Goal: Task Accomplishment & Management: Use online tool/utility

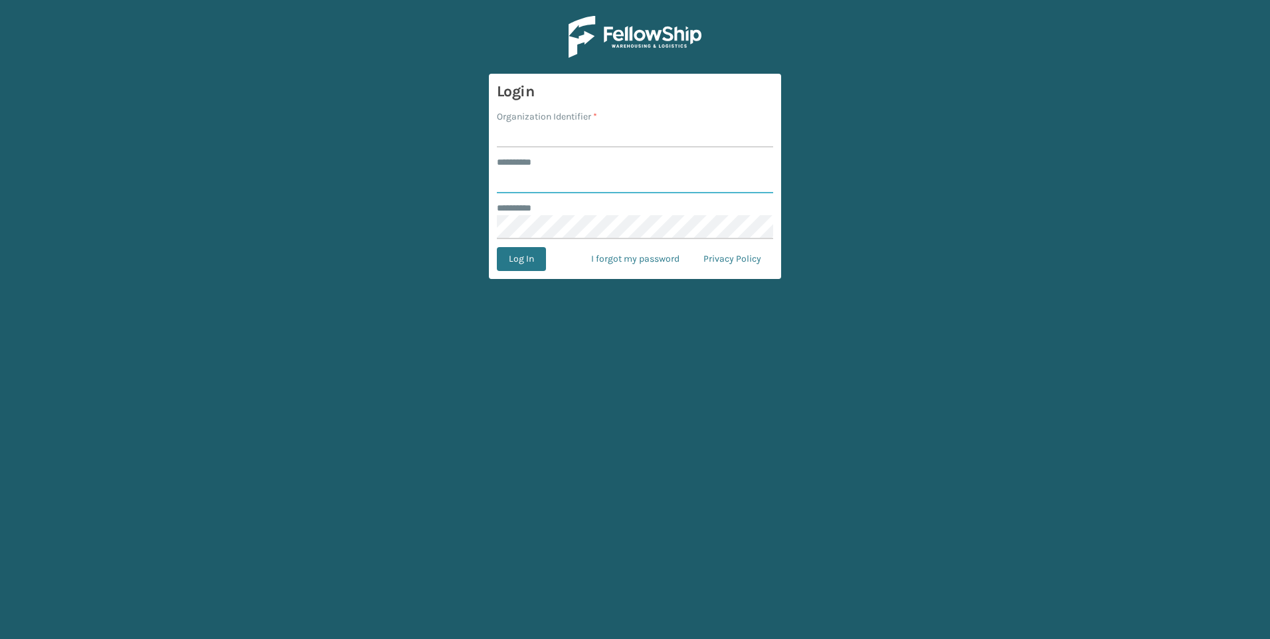
type input "***"
click at [533, 121] on label "Organization Identifier *" at bounding box center [547, 117] width 100 height 14
click at [533, 124] on input "Organization Identifier *" at bounding box center [635, 136] width 276 height 24
click at [535, 132] on input "Organization Identifier *" at bounding box center [635, 136] width 276 height 24
type input "Fellowship - West"
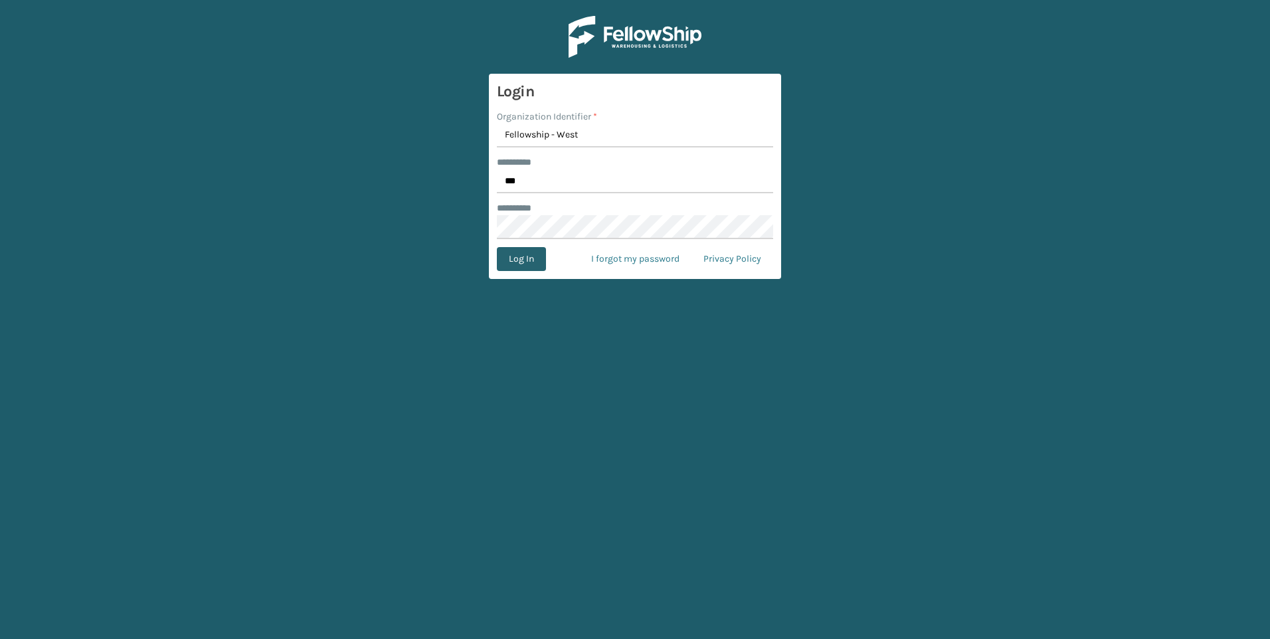
click at [531, 257] on button "Log In" at bounding box center [521, 259] width 49 height 24
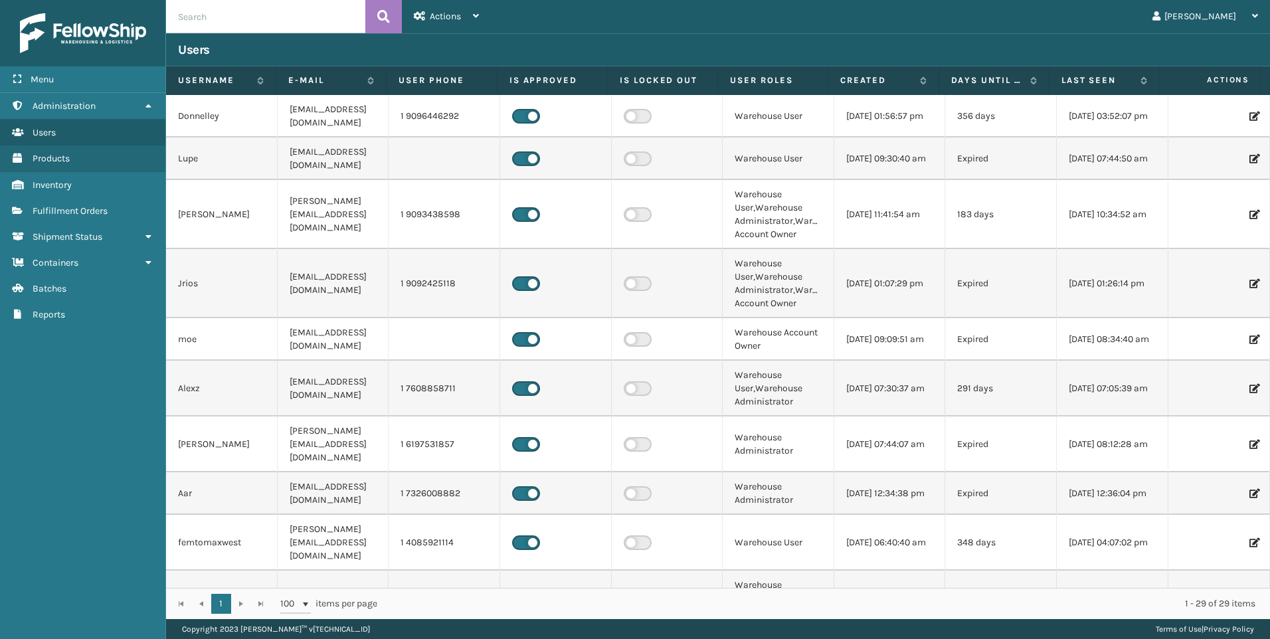
click at [96, 209] on span "Fulfillment Orders" at bounding box center [70, 210] width 75 height 11
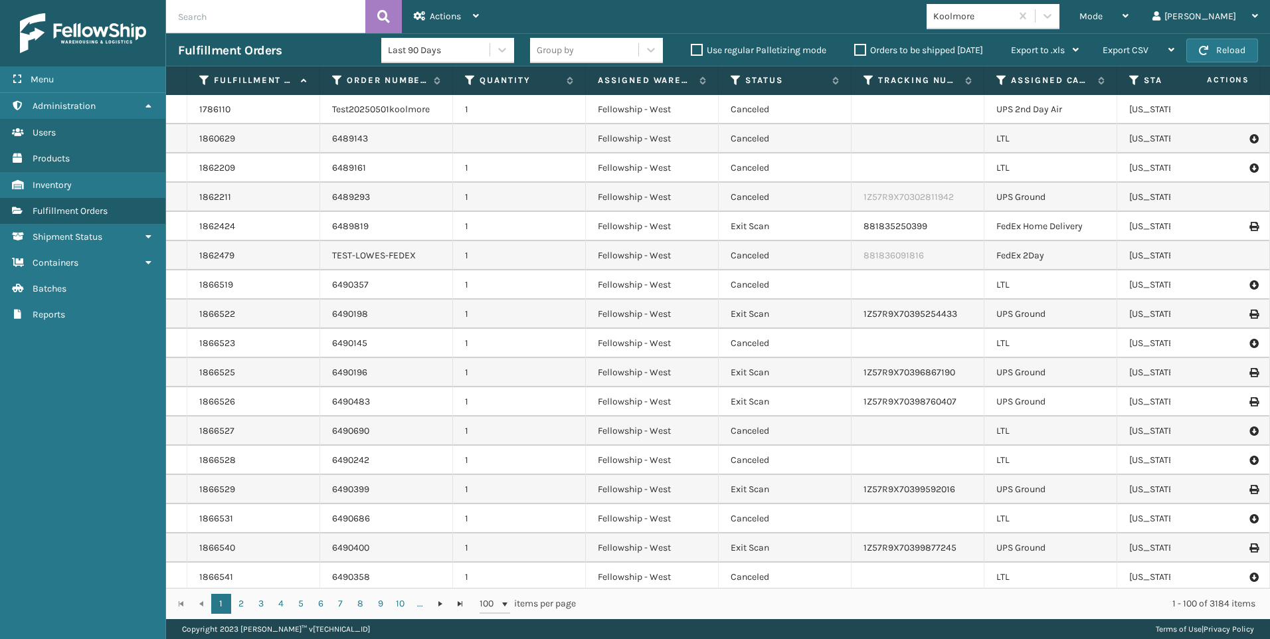
click at [1012, 15] on div "Koolmore" at bounding box center [972, 16] width 79 height 14
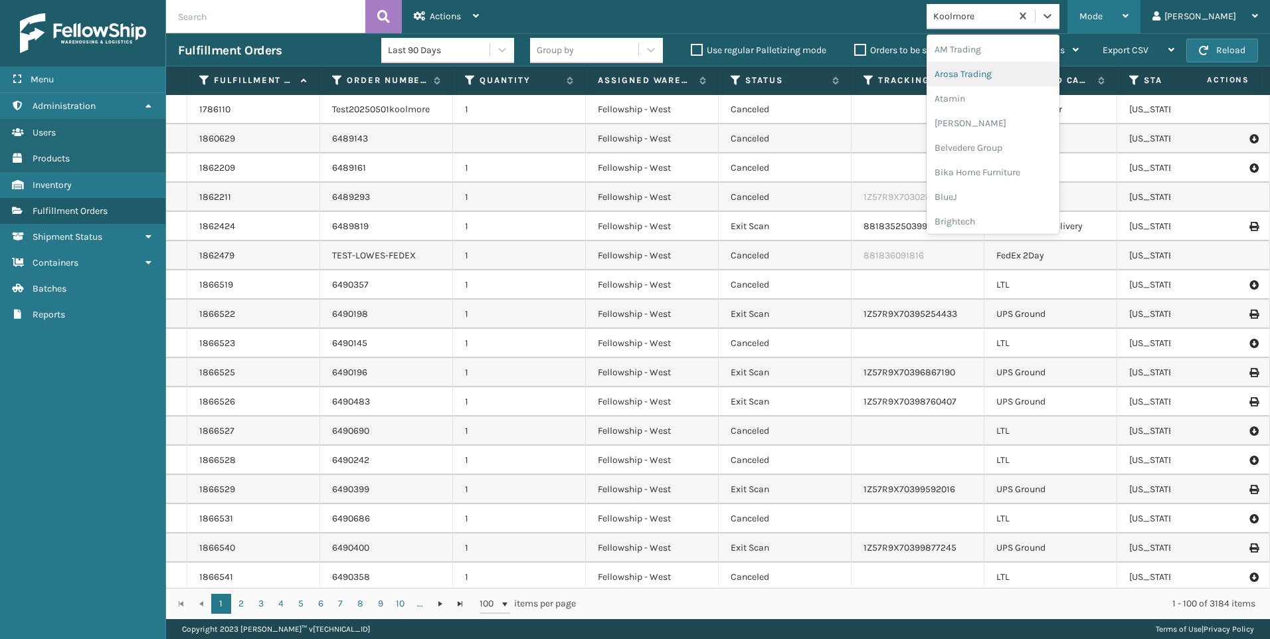
click at [1103, 12] on span "Mode" at bounding box center [1090, 16] width 23 height 11
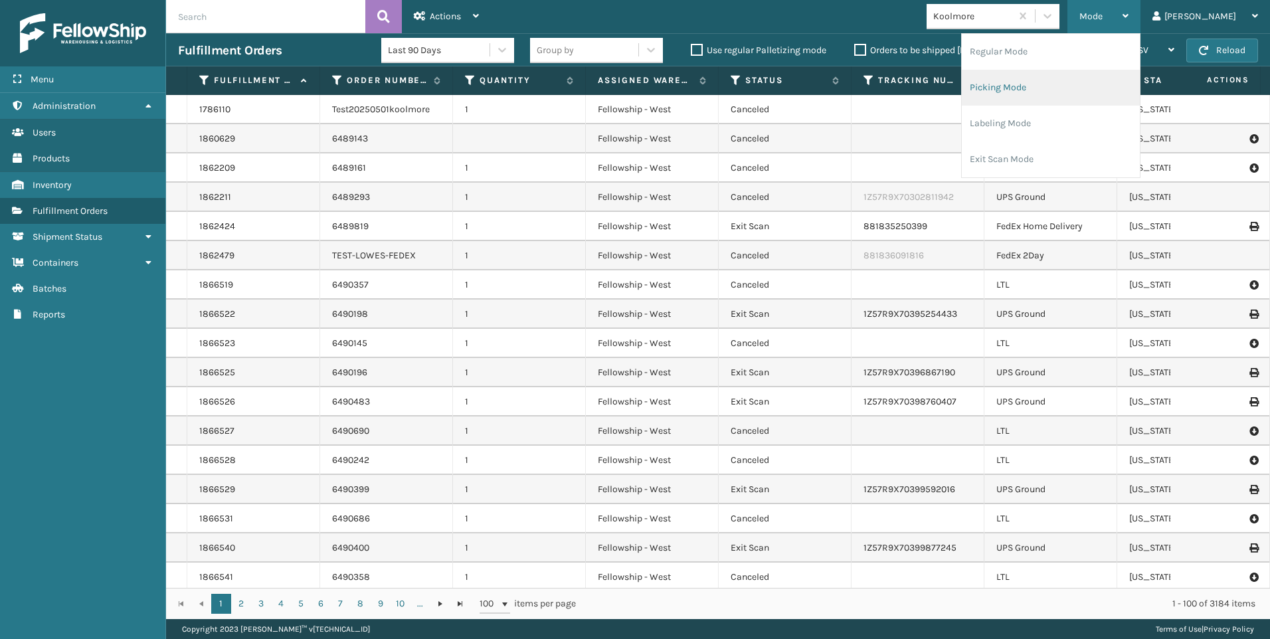
click at [1140, 74] on li "Picking Mode" at bounding box center [1051, 88] width 178 height 36
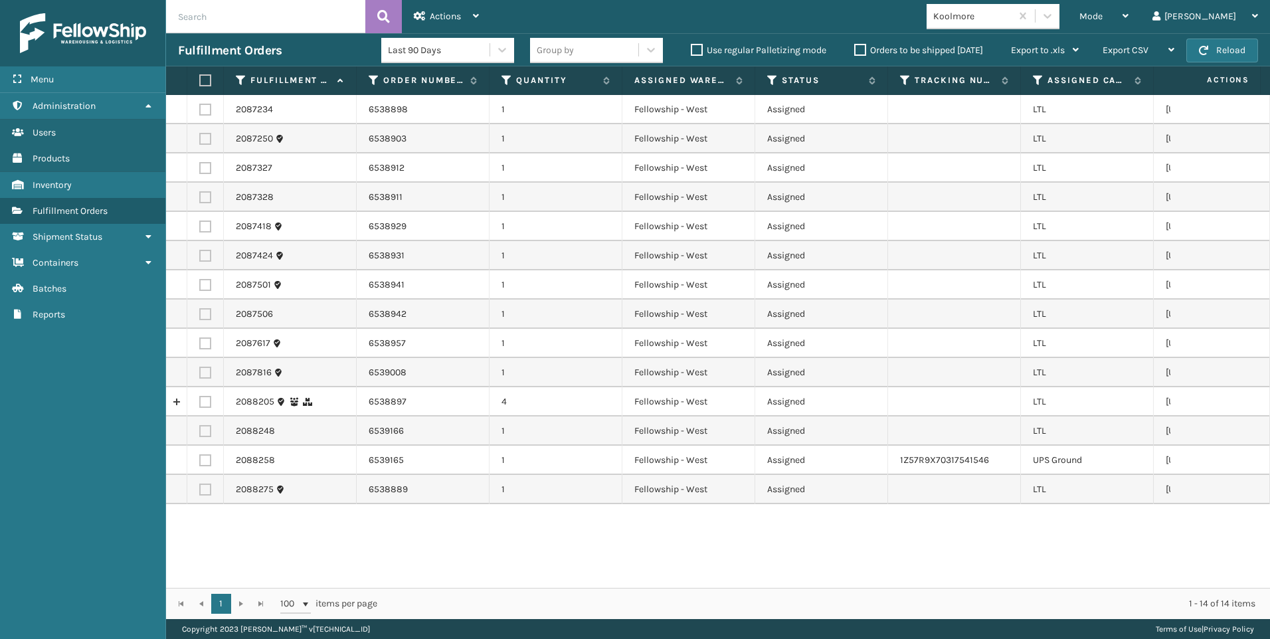
click at [1012, 17] on div "Koolmore" at bounding box center [972, 16] width 79 height 14
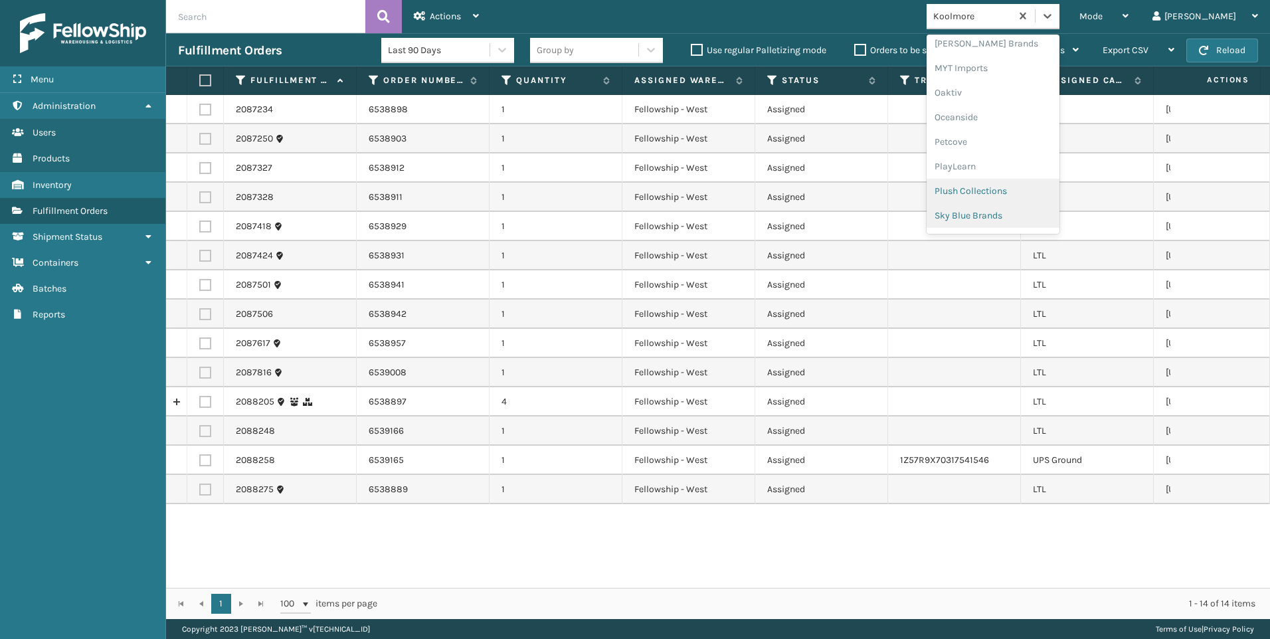
scroll to position [666, 0]
click at [1059, 189] on div "SleepGeekz" at bounding box center [993, 194] width 133 height 25
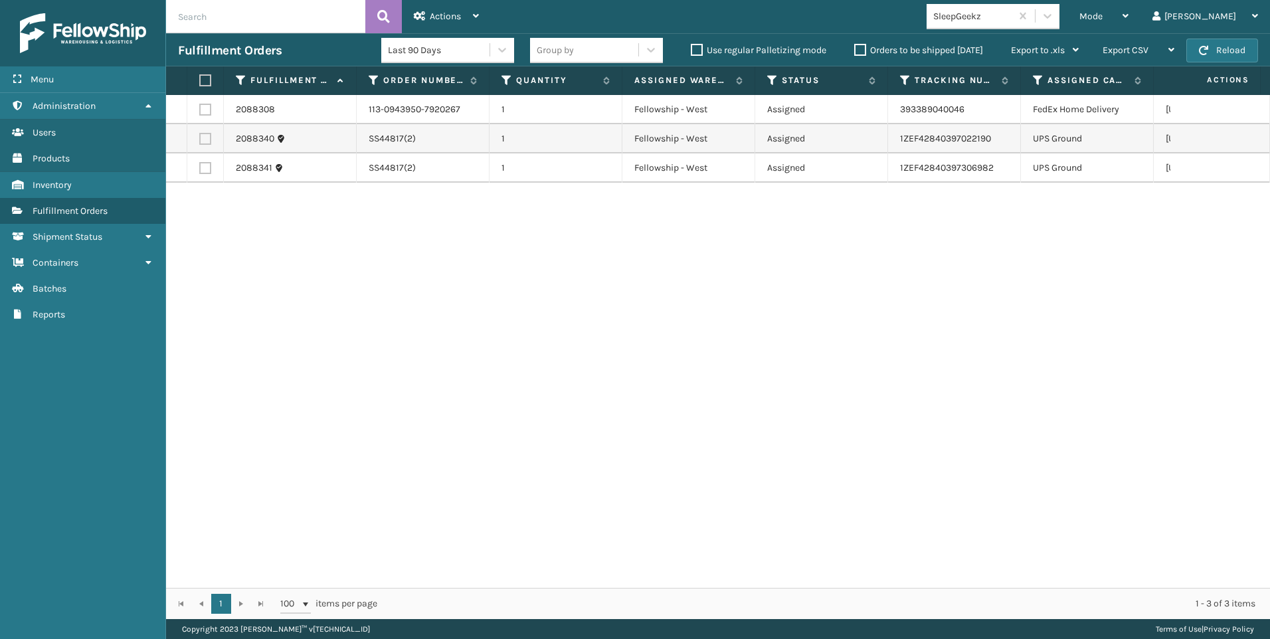
click at [953, 467] on div "2088308 113-0943950-7920267 1 Fellowship - West Assigned 393389040046 FedEx Hom…" at bounding box center [718, 341] width 1104 height 493
click at [1041, 34] on div "Export to .xls" at bounding box center [1045, 50] width 68 height 33
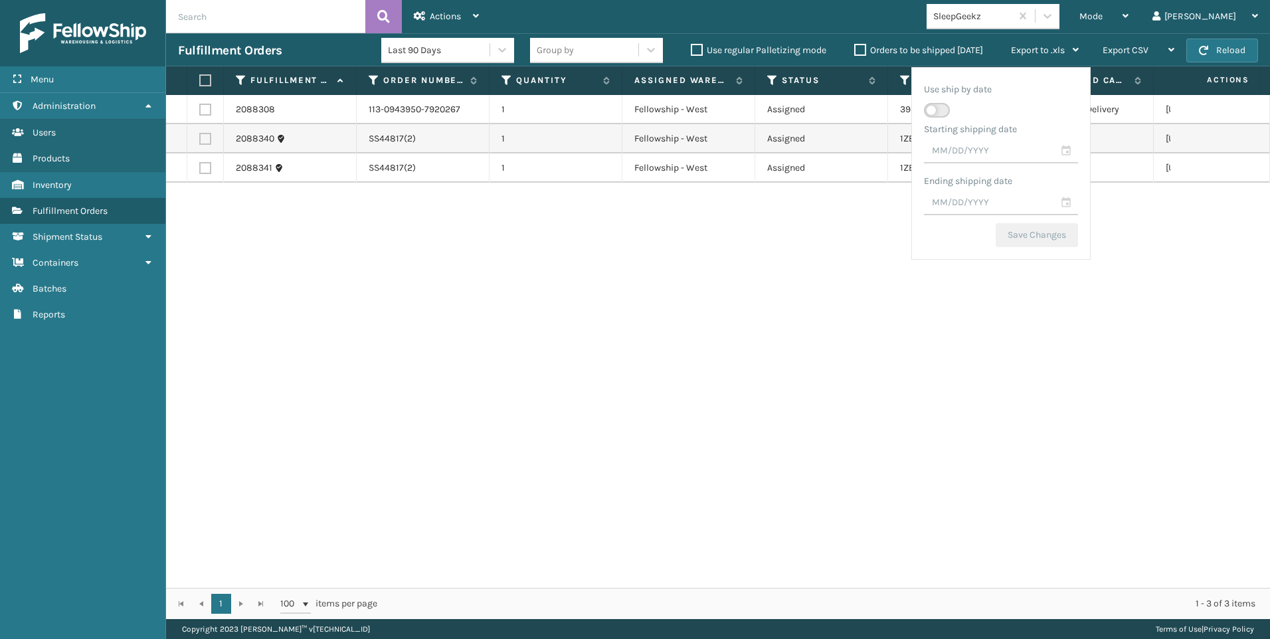
click at [1012, 23] on div "SleepGeekz" at bounding box center [972, 16] width 79 height 14
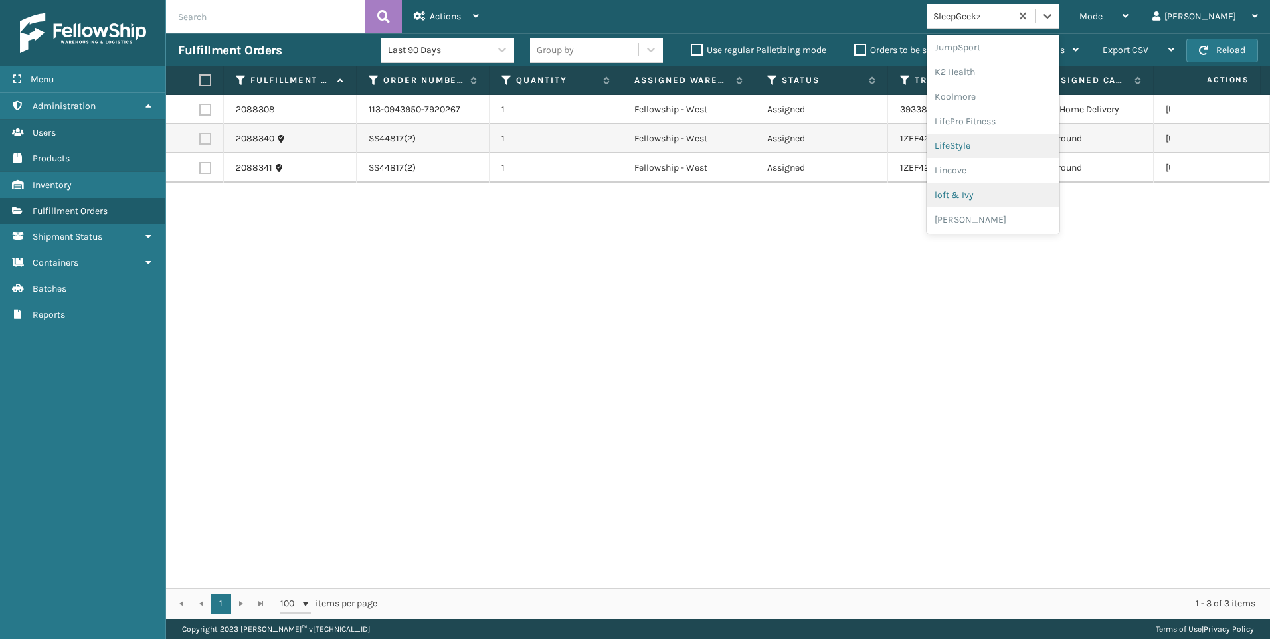
scroll to position [420, 0]
click at [1046, 90] on div "Koolmore" at bounding box center [993, 96] width 133 height 25
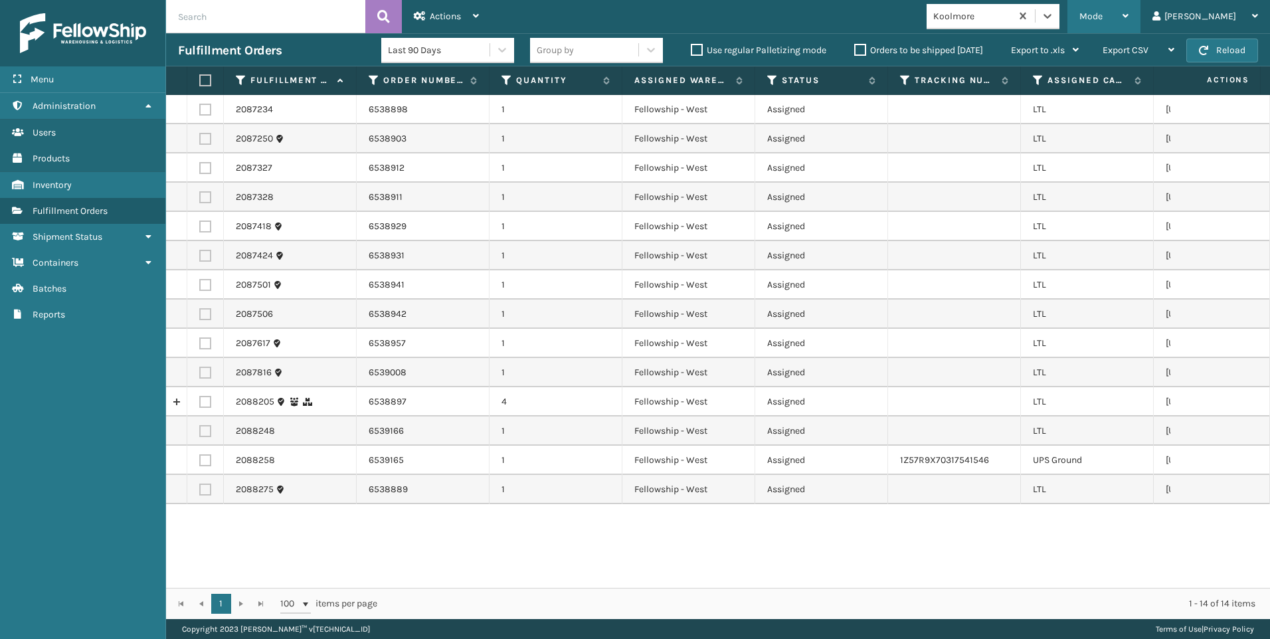
click at [1103, 15] on span "Mode" at bounding box center [1090, 16] width 23 height 11
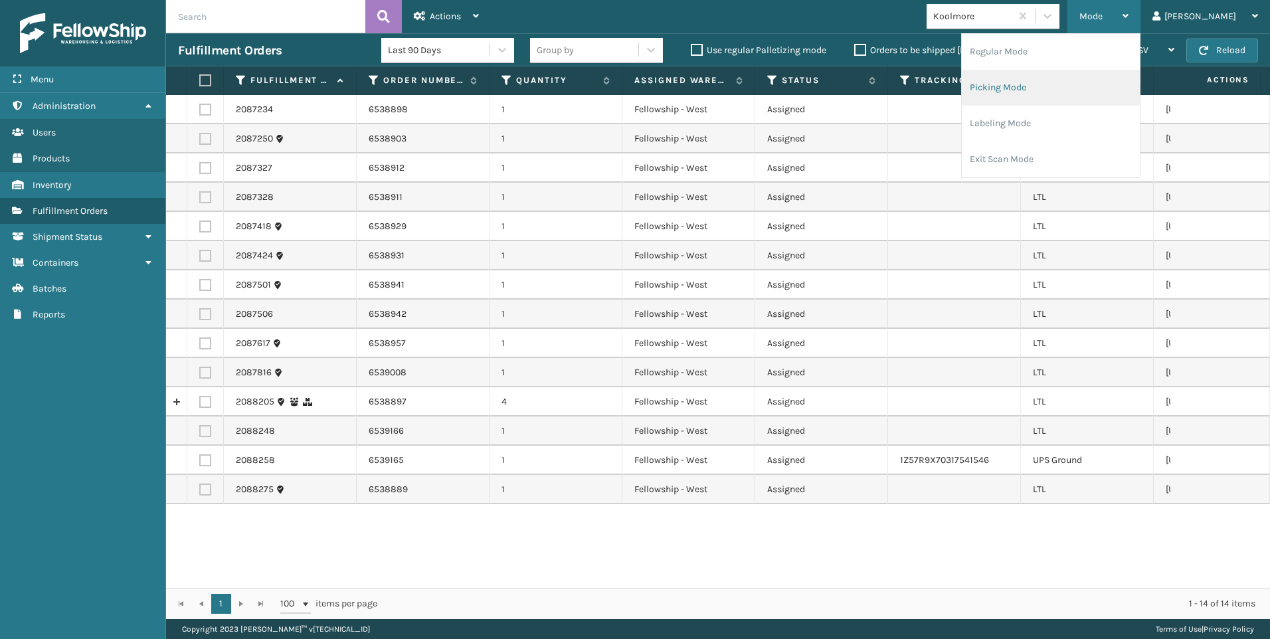
click at [1094, 84] on li "Picking Mode" at bounding box center [1051, 88] width 178 height 36
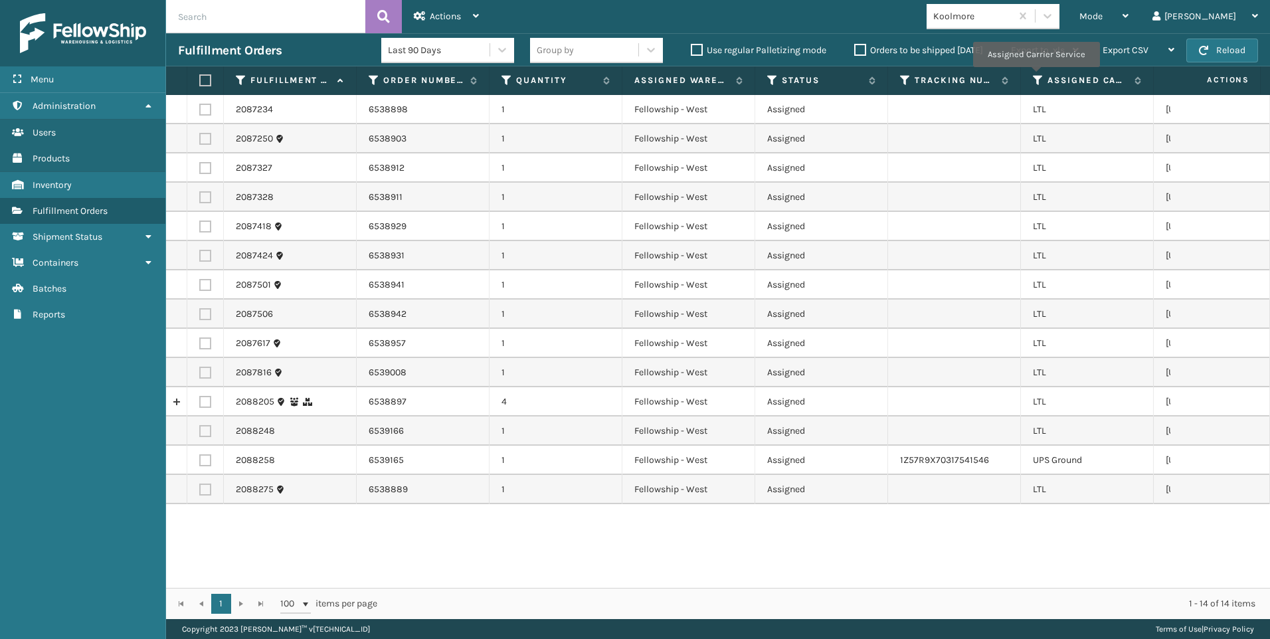
drag, startPoint x: 1036, startPoint y: 76, endPoint x: 1034, endPoint y: 87, distance: 10.8
click at [1034, 77] on icon at bounding box center [1038, 80] width 11 height 12
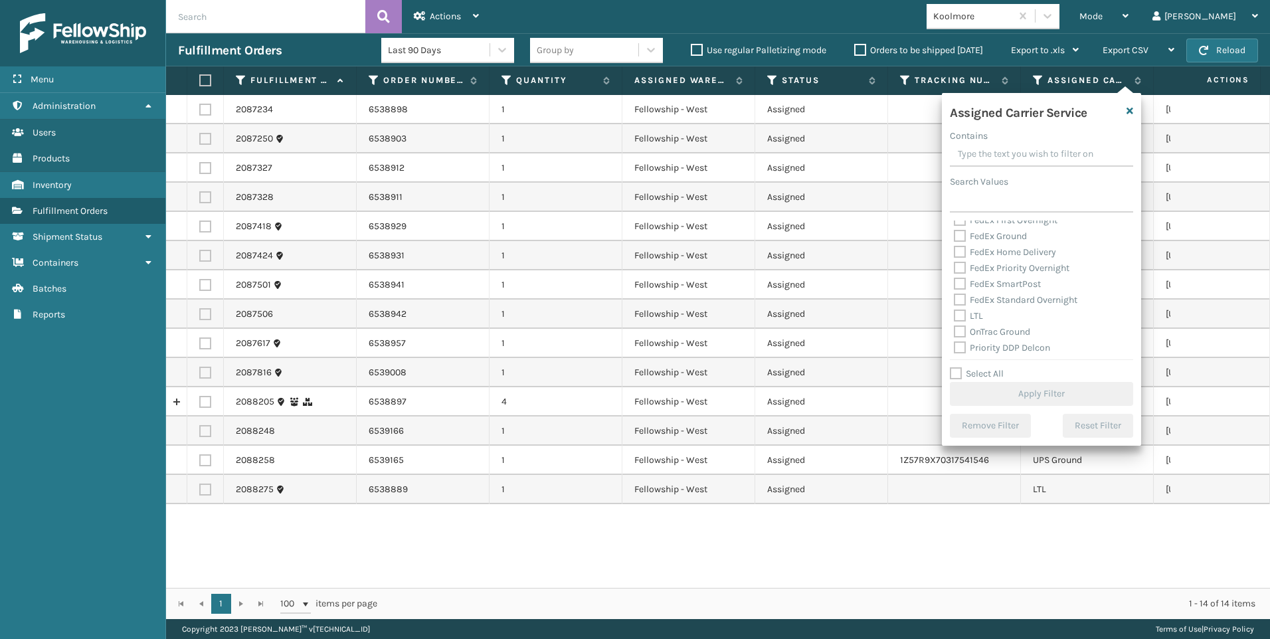
scroll to position [133, 0]
click at [980, 283] on label "LTL" at bounding box center [968, 286] width 29 height 11
click at [955, 283] on input "LTL" at bounding box center [954, 283] width 1 height 9
checkbox input "true"
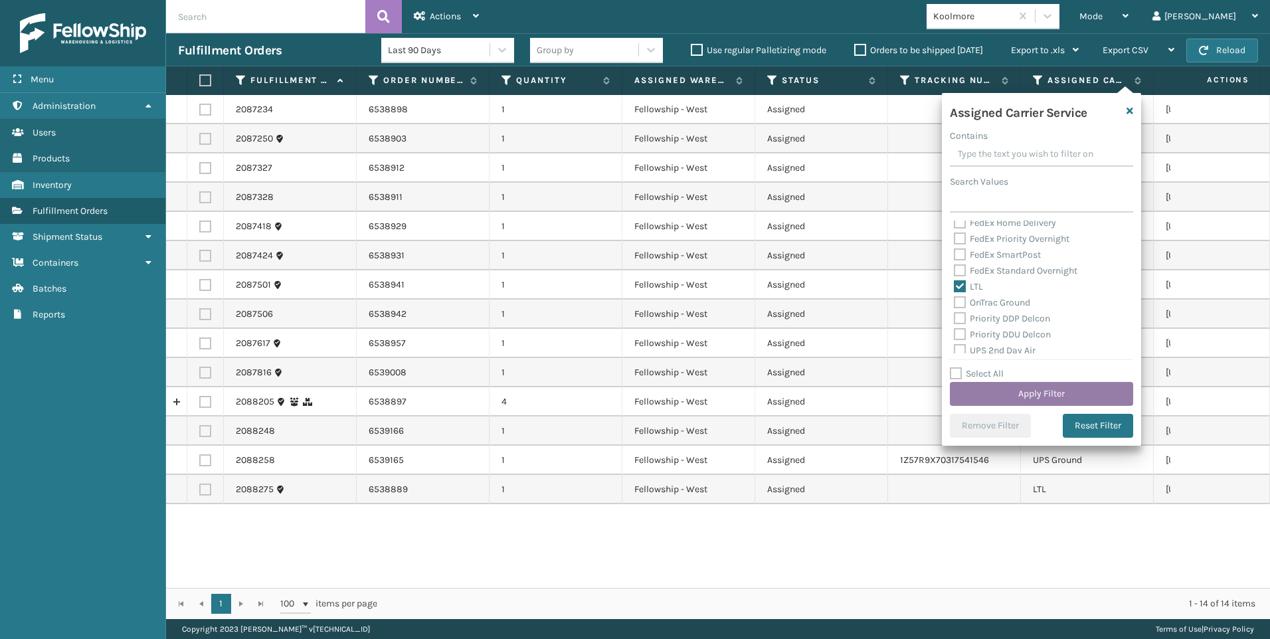
click at [1036, 401] on button "Apply Filter" at bounding box center [1041, 394] width 183 height 24
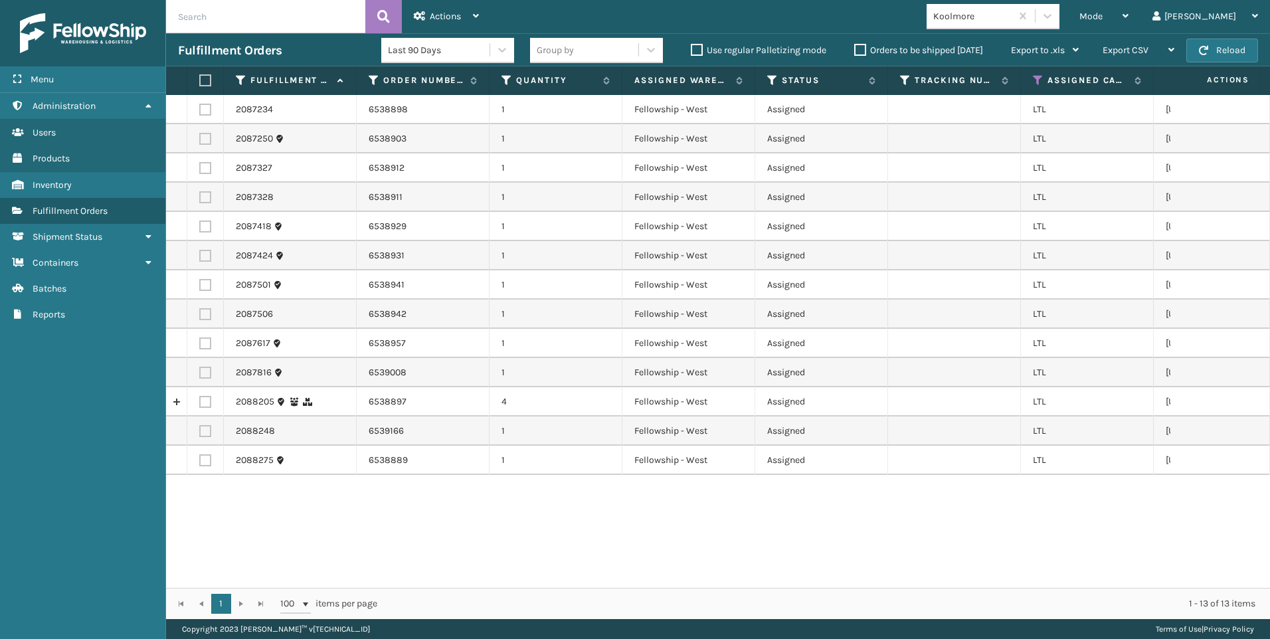
click at [204, 72] on th at bounding box center [205, 80] width 37 height 29
click at [203, 78] on label at bounding box center [203, 80] width 8 height 12
click at [200, 78] on input "checkbox" at bounding box center [199, 80] width 1 height 9
checkbox input "true"
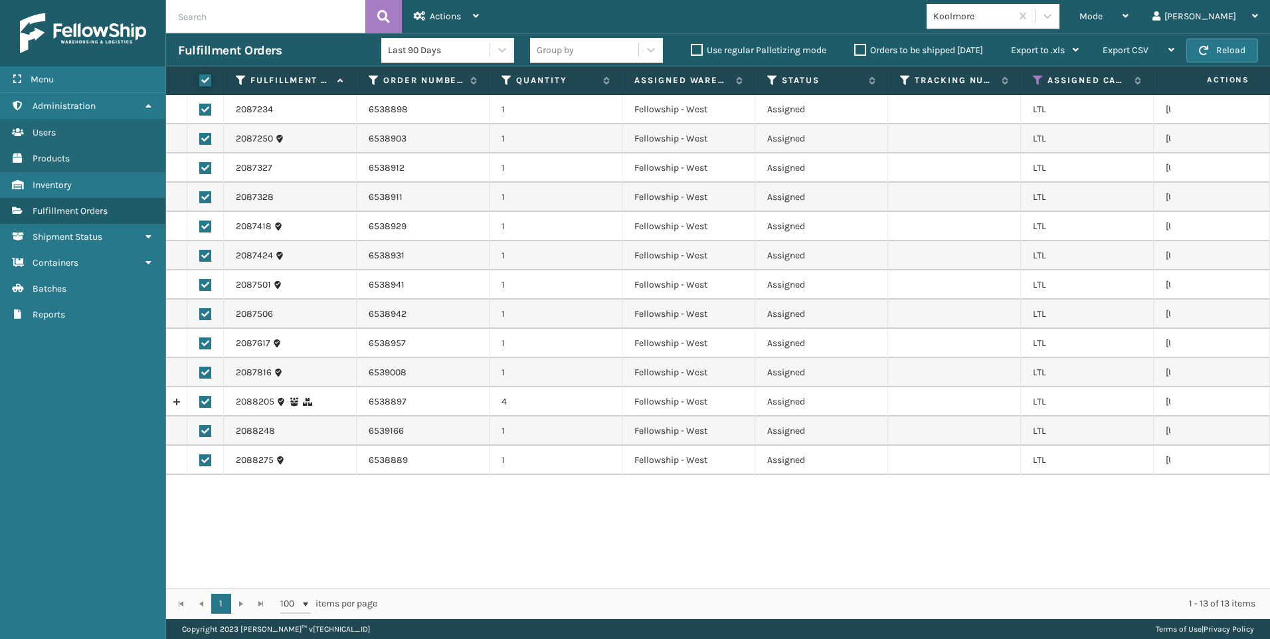
checkbox input "true"
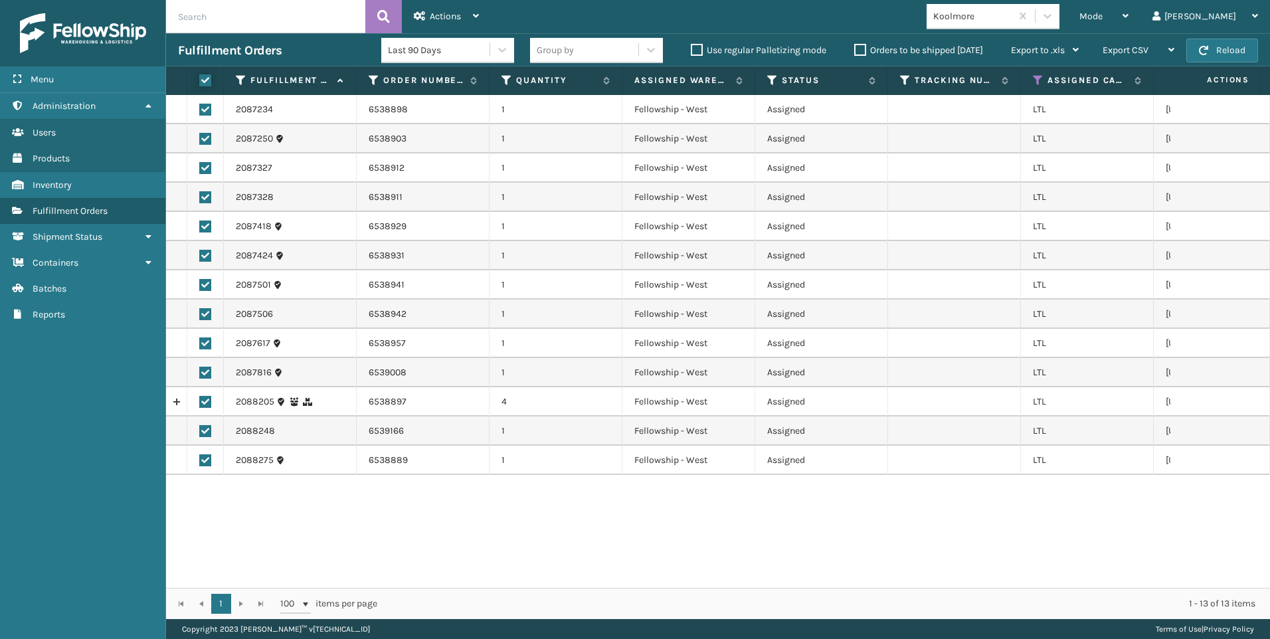
checkbox input "true"
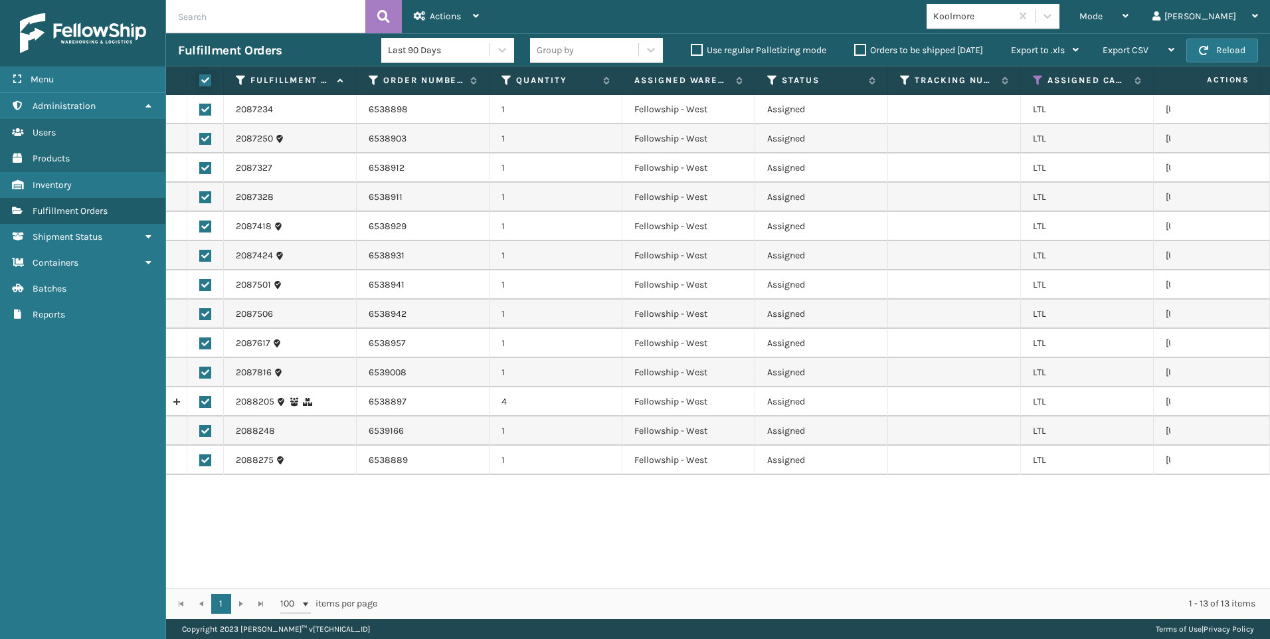
checkbox input "true"
click at [456, 25] on div "Actions" at bounding box center [446, 16] width 65 height 33
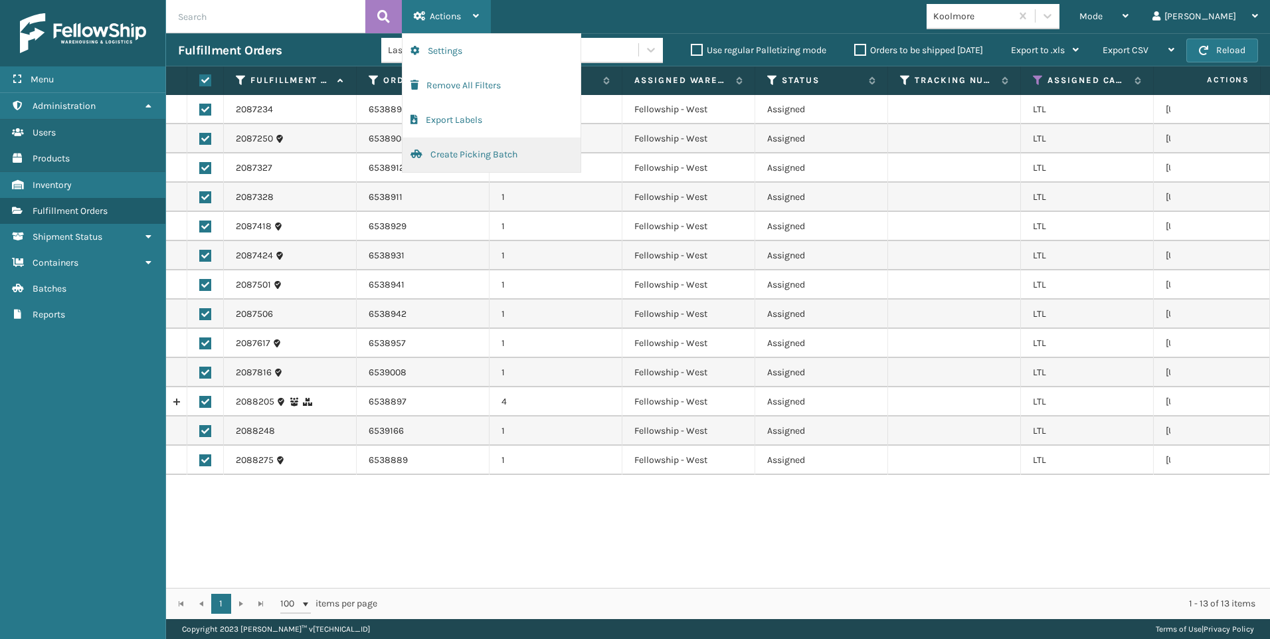
click at [539, 148] on button "Create Picking Batch" at bounding box center [492, 155] width 178 height 35
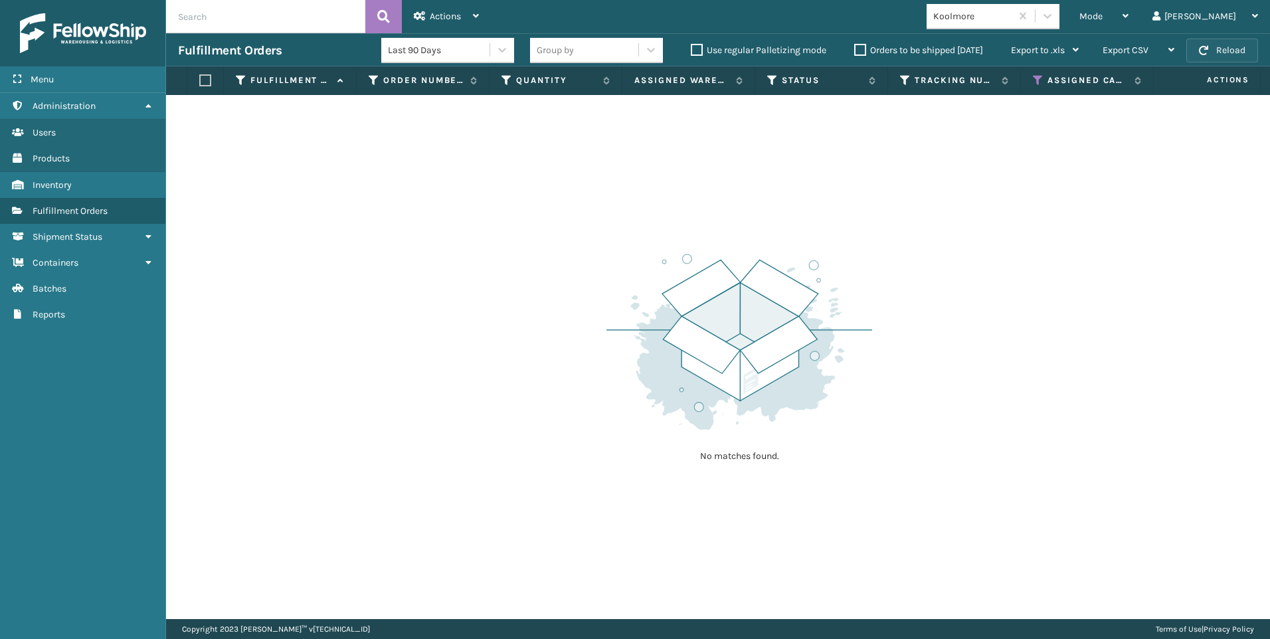
click at [1212, 56] on button "Reload" at bounding box center [1222, 51] width 72 height 24
click at [1129, 2] on div "Mode" at bounding box center [1103, 16] width 49 height 33
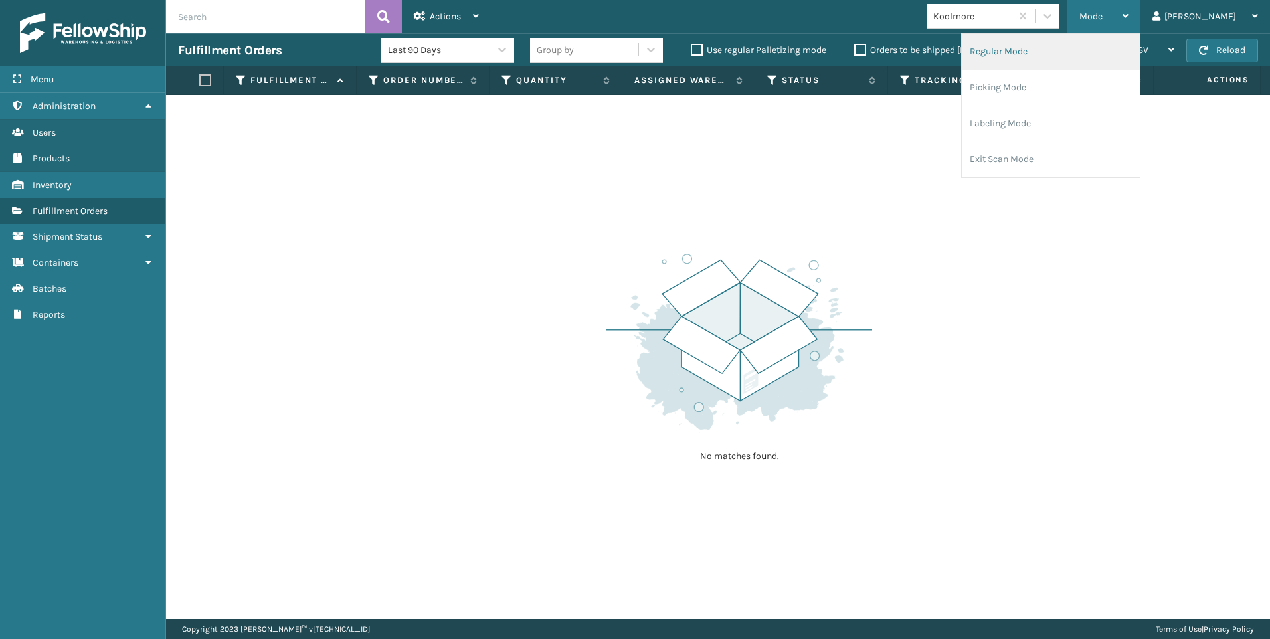
click at [1136, 35] on li "Regular Mode" at bounding box center [1051, 52] width 178 height 36
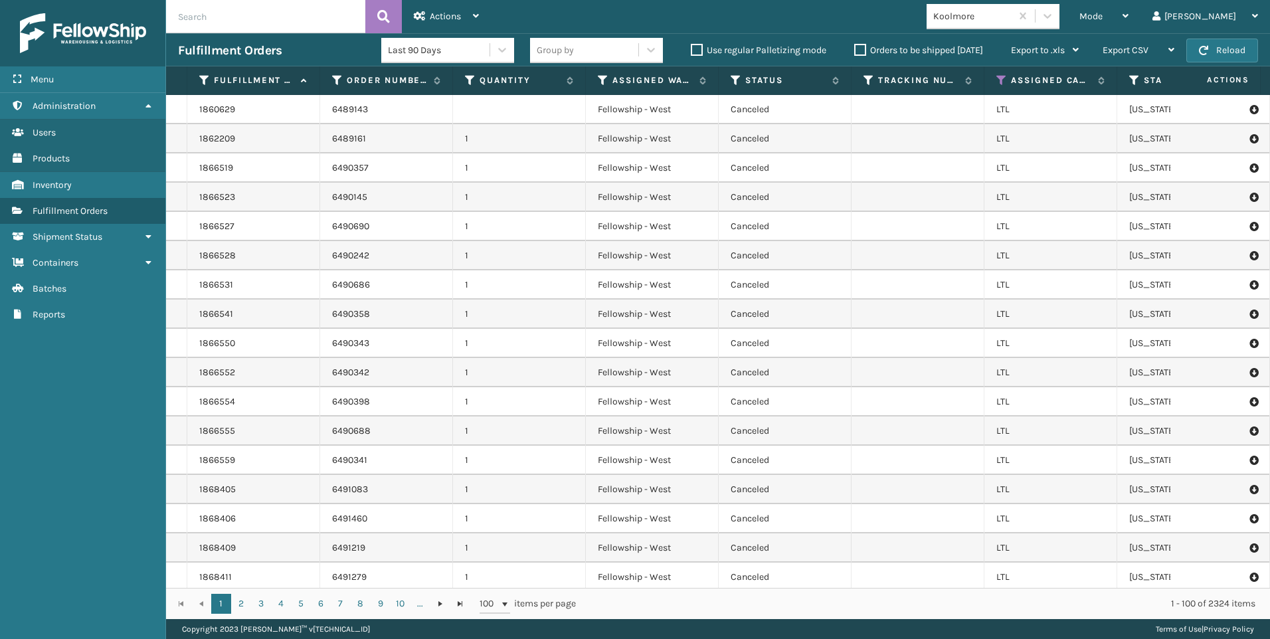
click at [211, 23] on input "text" at bounding box center [265, 16] width 199 height 33
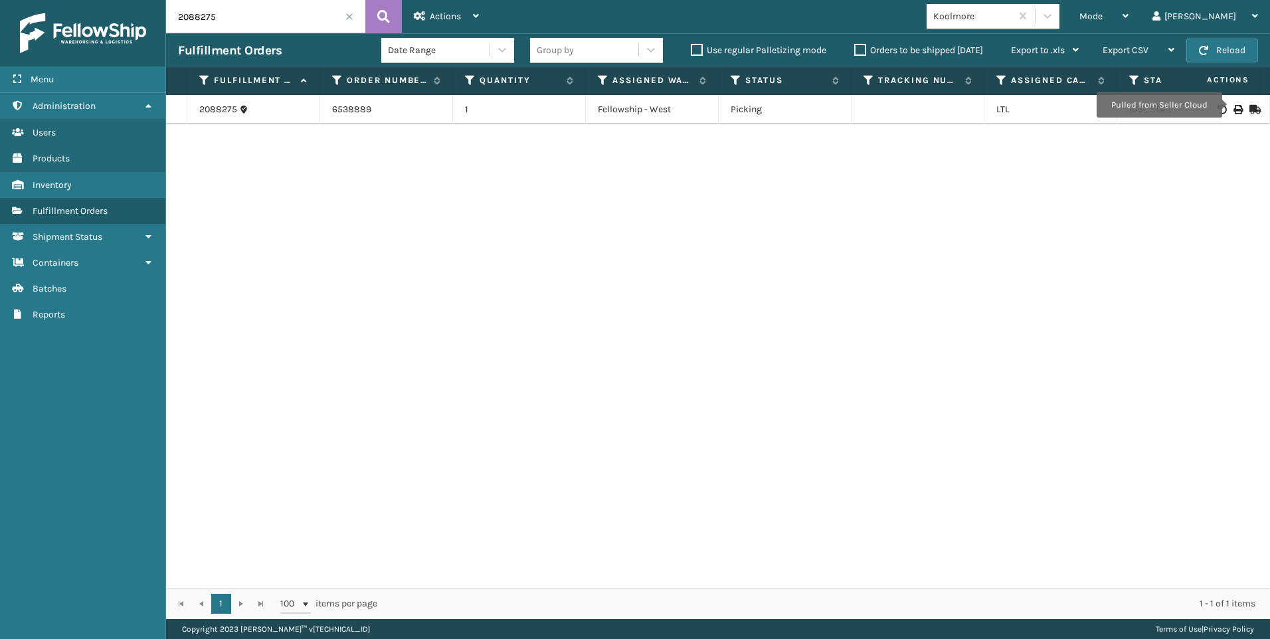
click at [1234, 105] on icon at bounding box center [1238, 109] width 8 height 9
drag, startPoint x: 187, startPoint y: 13, endPoint x: 146, endPoint y: 12, distance: 41.2
click at [113, 0] on div "Menu Administration Users Products Inventory Fulfillment Orders Shipment Status…" at bounding box center [635, 0] width 1270 height 0
drag, startPoint x: 260, startPoint y: 14, endPoint x: 0, endPoint y: 3, distance: 260.6
click at [0, 6] on html "Bill of Lading has been successfully printed. Menu Administration Users Product…" at bounding box center [635, 319] width 1270 height 639
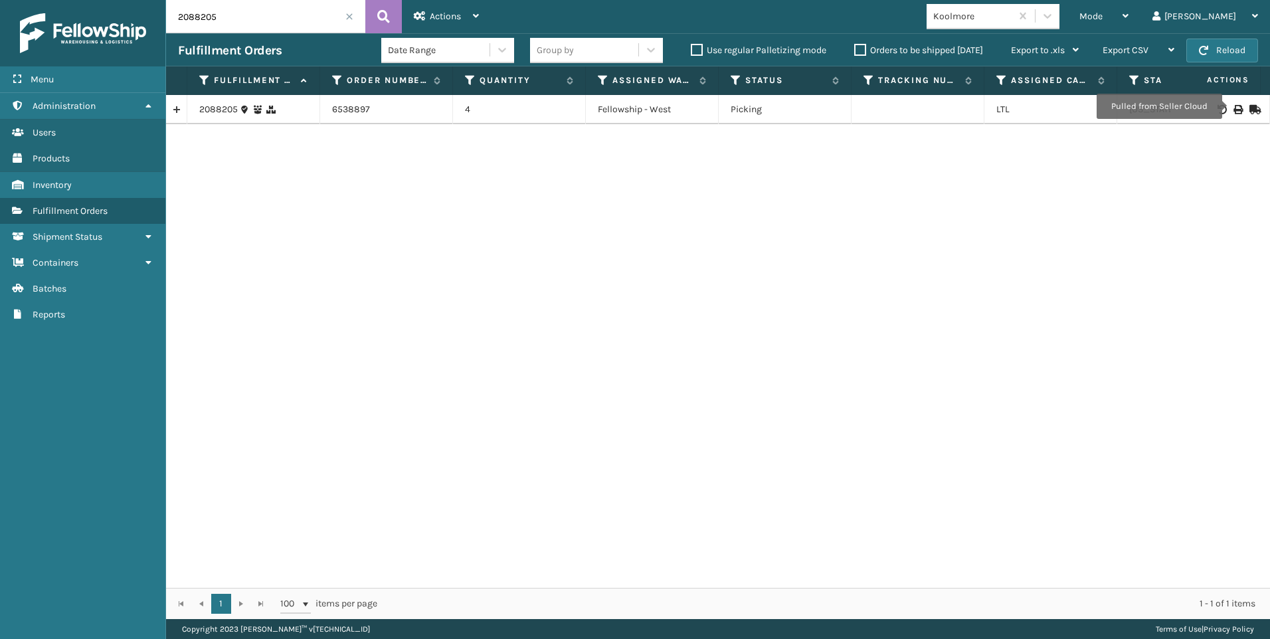
click at [1234, 108] on icon at bounding box center [1238, 109] width 8 height 9
drag, startPoint x: 242, startPoint y: 21, endPoint x: 49, endPoint y: 15, distance: 192.7
click at [49, 0] on div "Menu Administration Users Products Inventory Fulfillment Orders Shipment Status…" at bounding box center [635, 0] width 1270 height 0
click at [1222, 112] on div at bounding box center [1219, 109] width 75 height 9
click at [1234, 107] on icon at bounding box center [1238, 109] width 8 height 9
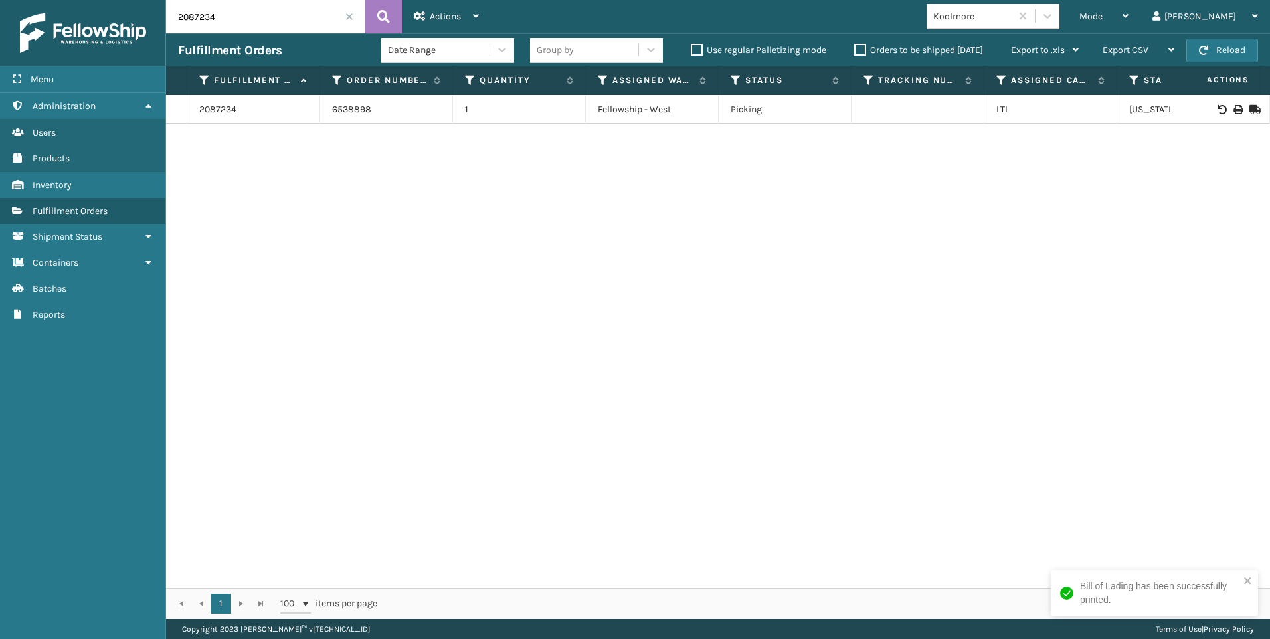
click at [237, 26] on input "2087234" at bounding box center [265, 16] width 199 height 33
click at [53, 0] on div "Menu Administration Users Products Inventory Fulfillment Orders Shipment Status…" at bounding box center [635, 0] width 1270 height 0
click at [1224, 101] on td at bounding box center [1220, 109] width 100 height 29
click at [1234, 110] on icon at bounding box center [1238, 109] width 8 height 9
drag, startPoint x: 264, startPoint y: 19, endPoint x: 0, endPoint y: 5, distance: 264.1
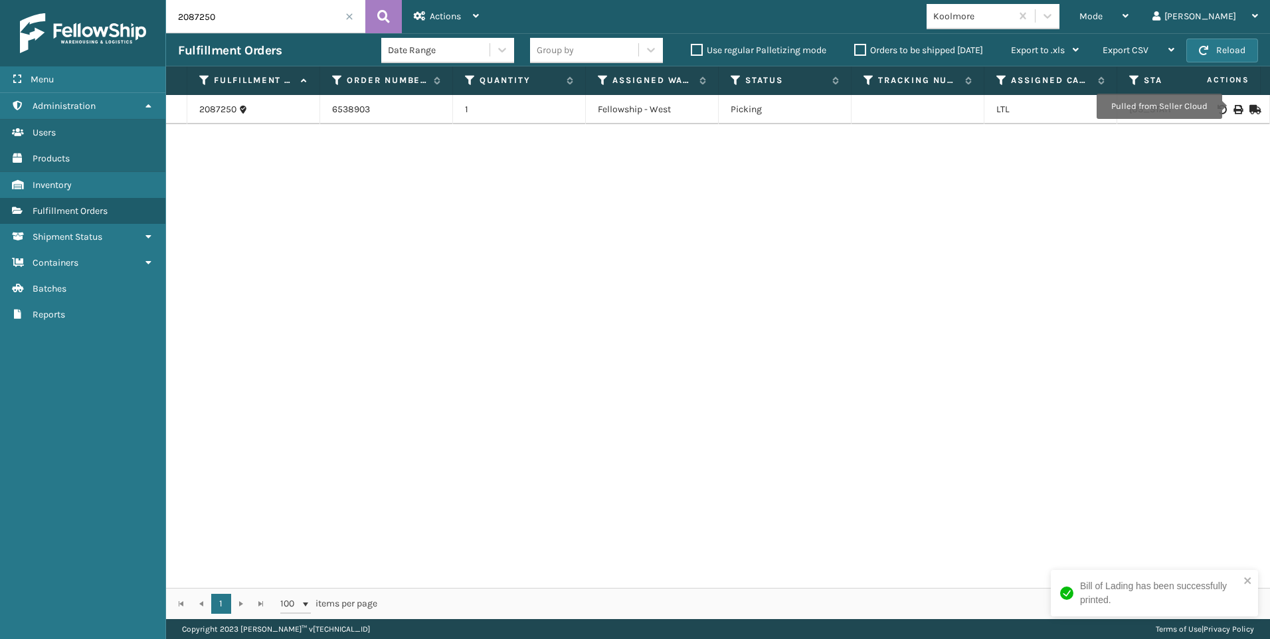
click at [0, 6] on html "Bill of Lading has been successfully printed. Menu Administration Users Product…" at bounding box center [635, 319] width 1270 height 639
click at [1234, 110] on icon at bounding box center [1238, 109] width 8 height 9
drag, startPoint x: 255, startPoint y: 19, endPoint x: 60, endPoint y: 9, distance: 194.9
click at [69, 0] on div "Menu Administration Users Products Inventory Fulfillment Orders Shipment Status…" at bounding box center [635, 0] width 1270 height 0
click at [1224, 114] on td at bounding box center [1220, 109] width 100 height 29
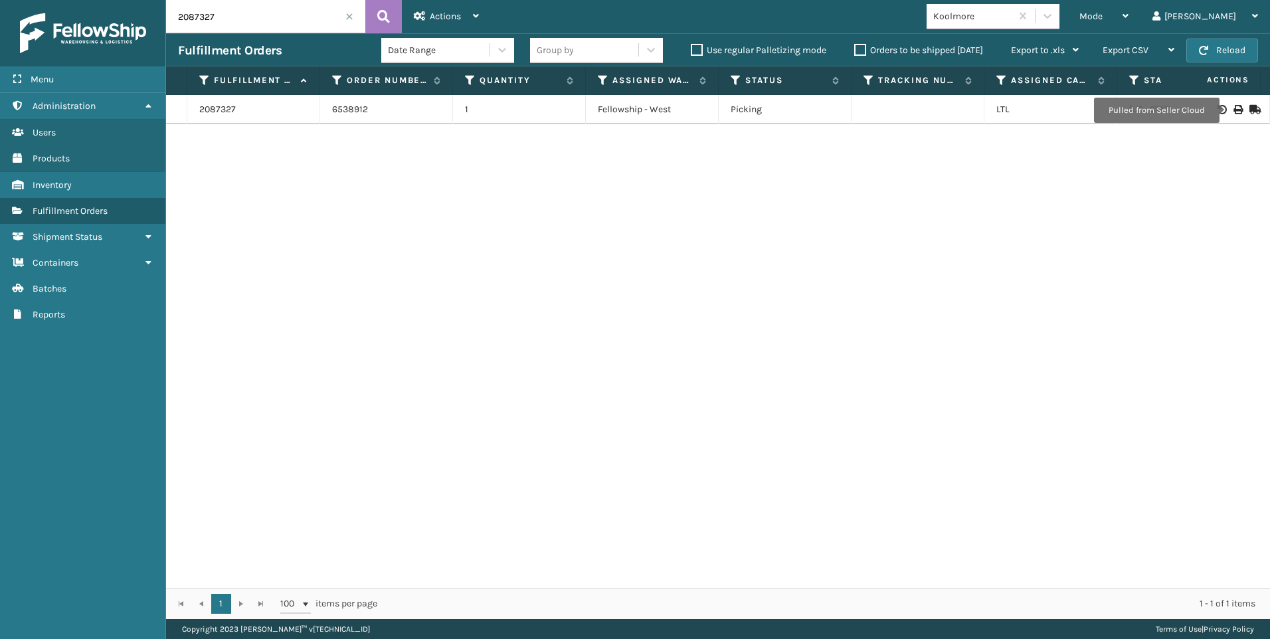
click at [1234, 110] on icon at bounding box center [1238, 109] width 8 height 9
drag, startPoint x: 262, startPoint y: 20, endPoint x: 3, endPoint y: 23, distance: 258.4
click at [66, 0] on div "Menu Administration Users Products Inventory Fulfillment Orders Shipment Status…" at bounding box center [635, 0] width 1270 height 0
click at [1234, 105] on icon at bounding box center [1238, 109] width 8 height 9
drag, startPoint x: 236, startPoint y: 16, endPoint x: 78, endPoint y: 29, distance: 158.6
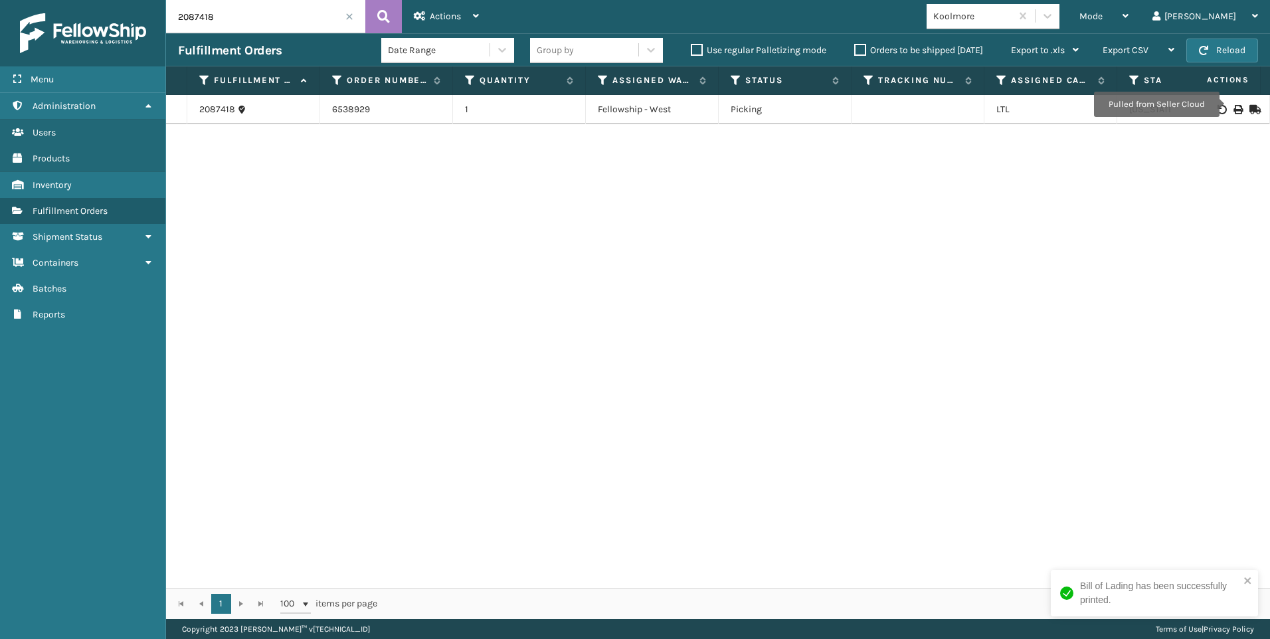
click at [143, 0] on div "Menu Administration Users Products Inventory Fulfillment Orders Shipment Status…" at bounding box center [635, 0] width 1270 height 0
click at [1234, 111] on icon at bounding box center [1238, 109] width 8 height 9
drag, startPoint x: 236, startPoint y: 19, endPoint x: 0, endPoint y: 1, distance: 237.2
click at [0, 4] on html "Bill of Lading has been successfully printed. Menu Administration Users Product…" at bounding box center [635, 319] width 1270 height 639
click at [1234, 107] on icon at bounding box center [1238, 109] width 8 height 9
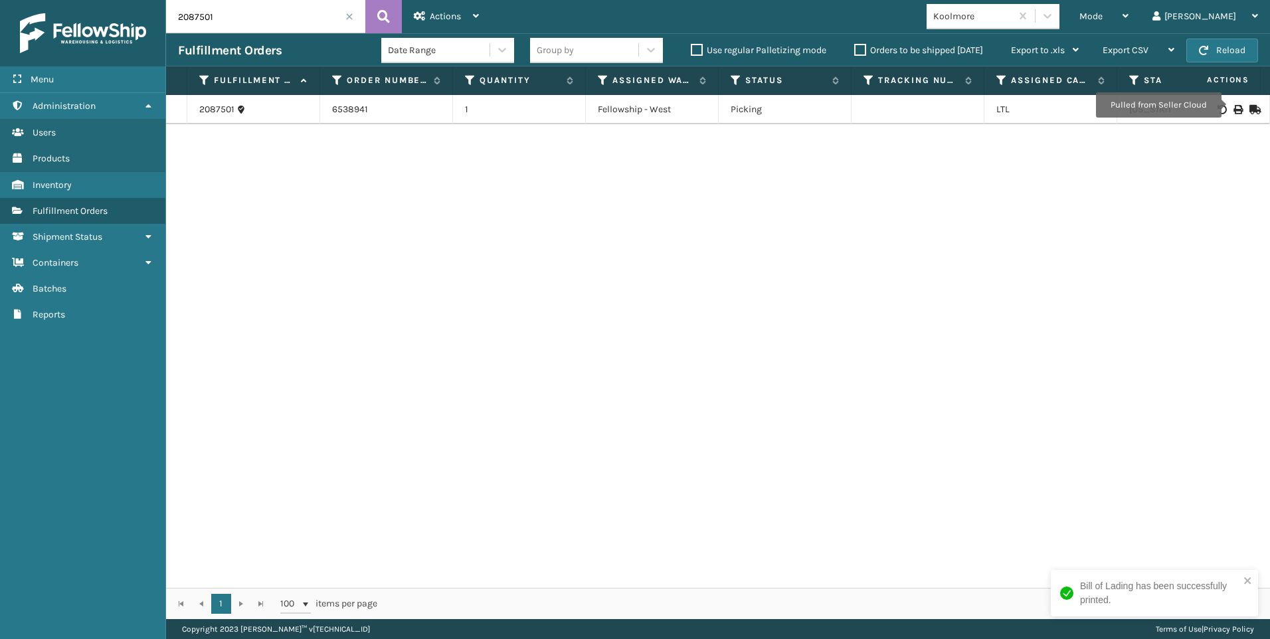
drag, startPoint x: 244, startPoint y: 9, endPoint x: 0, endPoint y: 25, distance: 244.3
click at [48, 0] on div "Menu Administration Users Products Inventory Fulfillment Orders Shipment Status…" at bounding box center [635, 0] width 1270 height 0
click at [1220, 110] on div at bounding box center [1219, 109] width 75 height 9
click at [1234, 108] on icon at bounding box center [1238, 109] width 8 height 9
click at [30, 0] on div "Menu Administration Users Products Inventory Fulfillment Orders Shipment Status…" at bounding box center [635, 0] width 1270 height 0
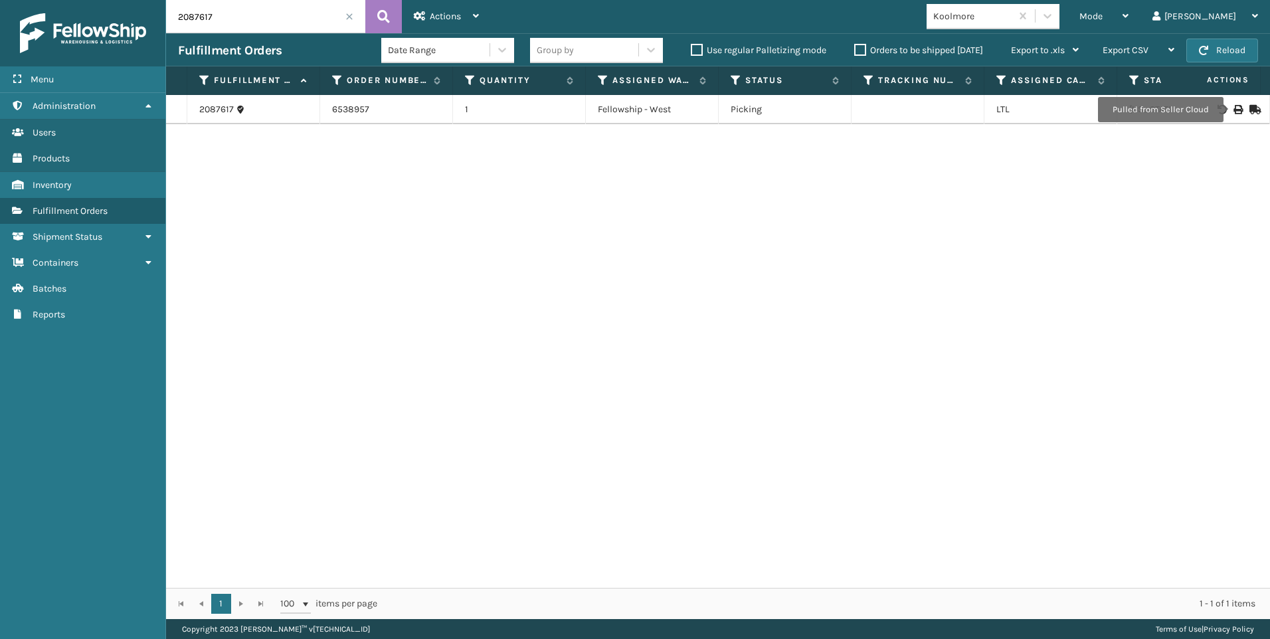
click at [1234, 112] on icon at bounding box center [1238, 109] width 8 height 9
drag, startPoint x: 214, startPoint y: 13, endPoint x: 47, endPoint y: 10, distance: 166.8
click at [83, 0] on div "Menu Administration Users Products Inventory Fulfillment Orders Shipment Status…" at bounding box center [635, 0] width 1270 height 0
drag, startPoint x: 219, startPoint y: 15, endPoint x: 0, endPoint y: 4, distance: 218.8
click at [71, 0] on div "Menu Administration Users Products Inventory Fulfillment Orders Shipment Status…" at bounding box center [635, 0] width 1270 height 0
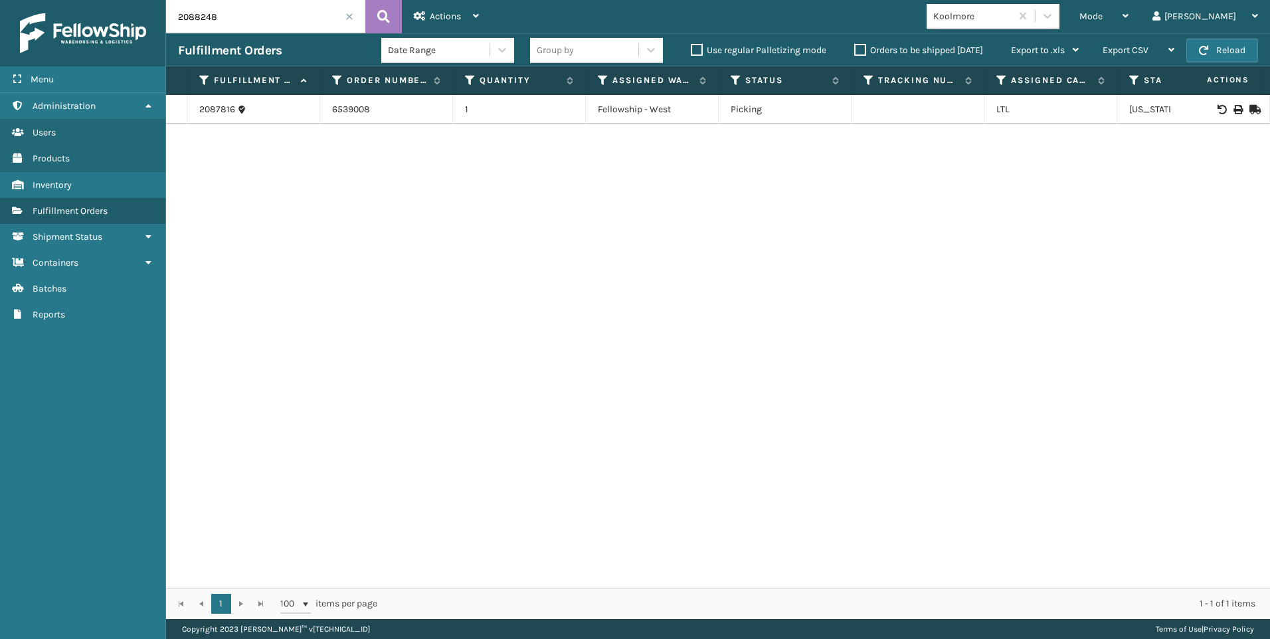
type input "2088248"
click at [1234, 107] on icon at bounding box center [1238, 109] width 8 height 9
click at [345, 17] on div "2088248" at bounding box center [265, 16] width 199 height 33
click at [347, 17] on span at bounding box center [349, 17] width 8 height 8
